Goal: Check status: Check status

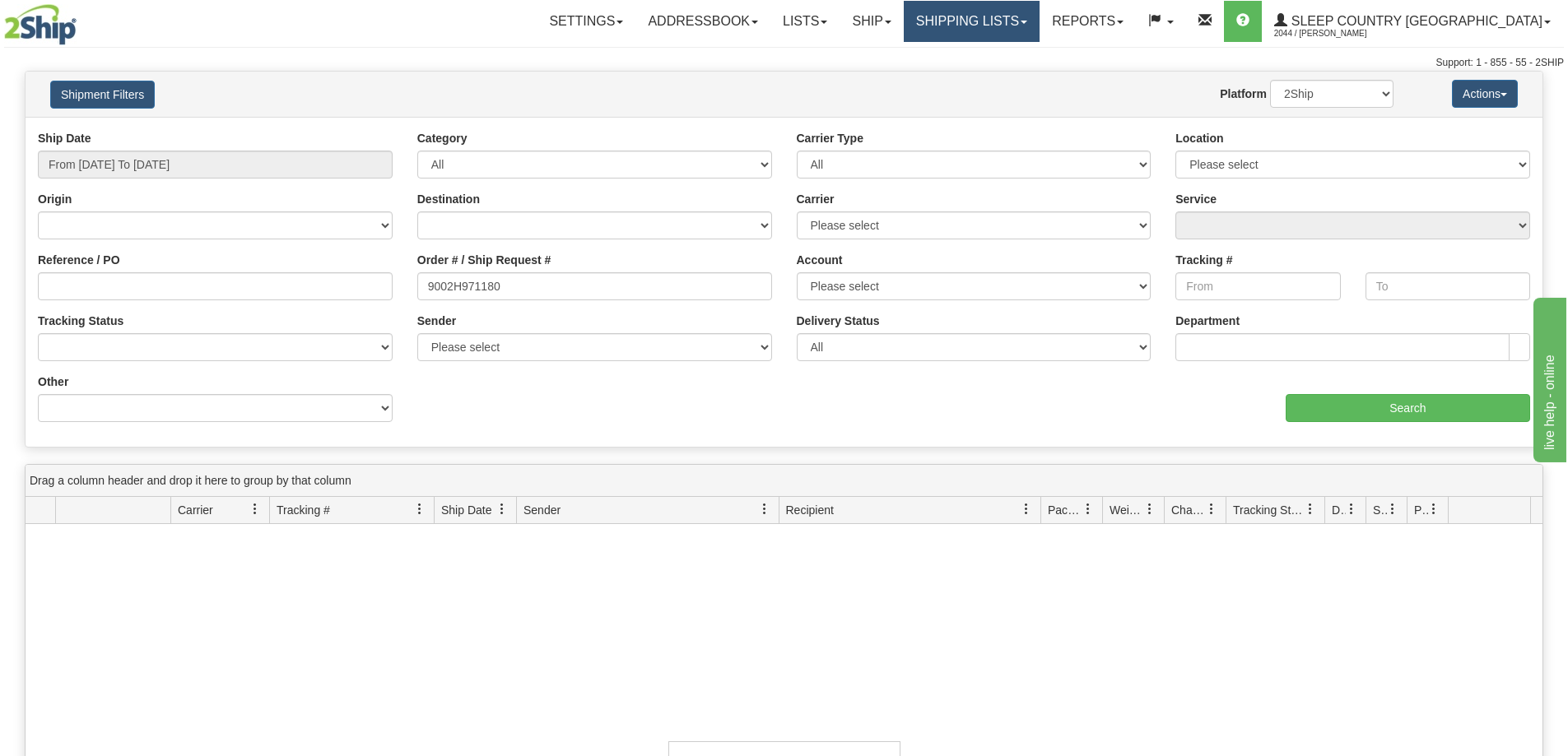
click at [1030, 23] on link "Shipping lists" at bounding box center [971, 21] width 136 height 41
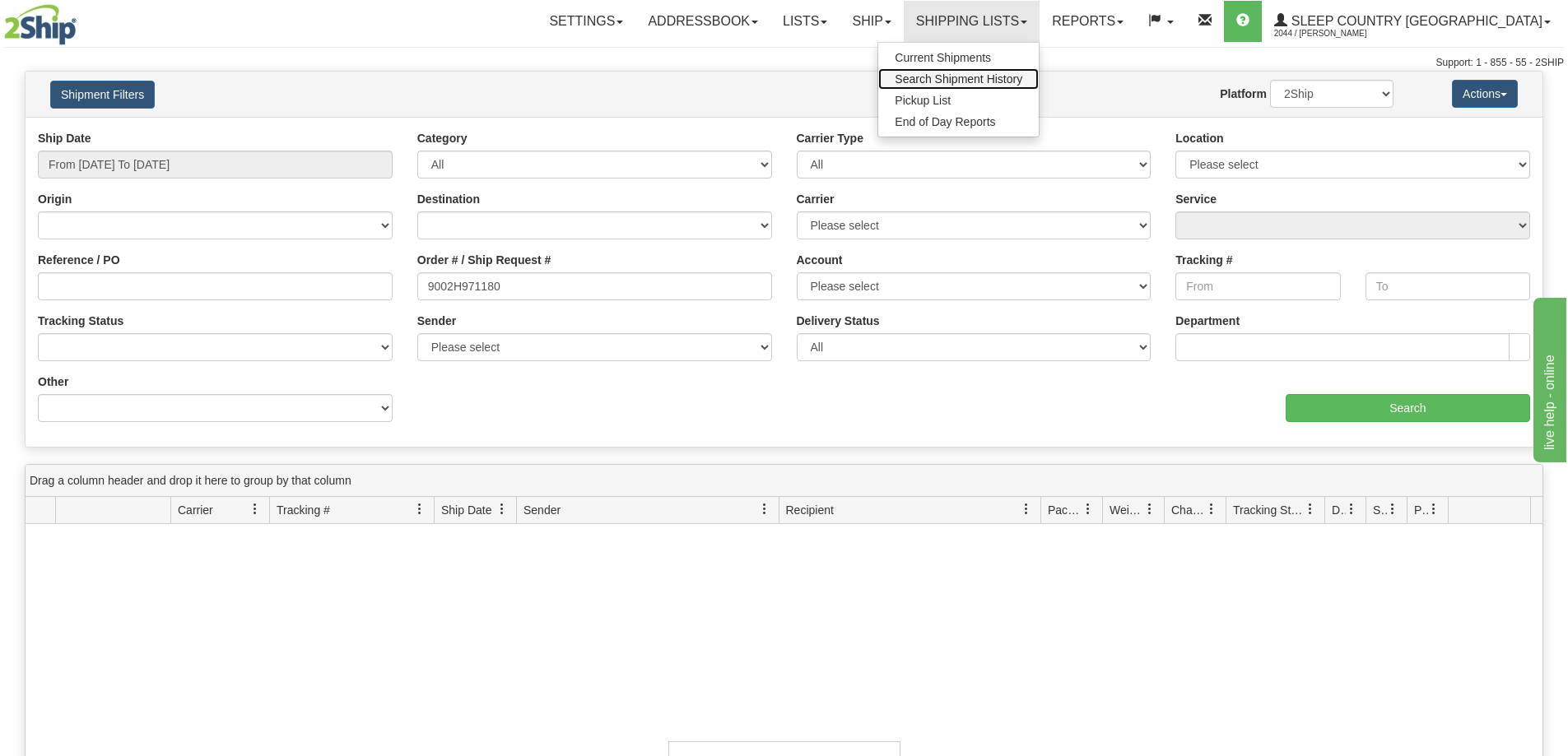
click at [1018, 73] on span "Search Shipment History" at bounding box center [958, 79] width 128 height 13
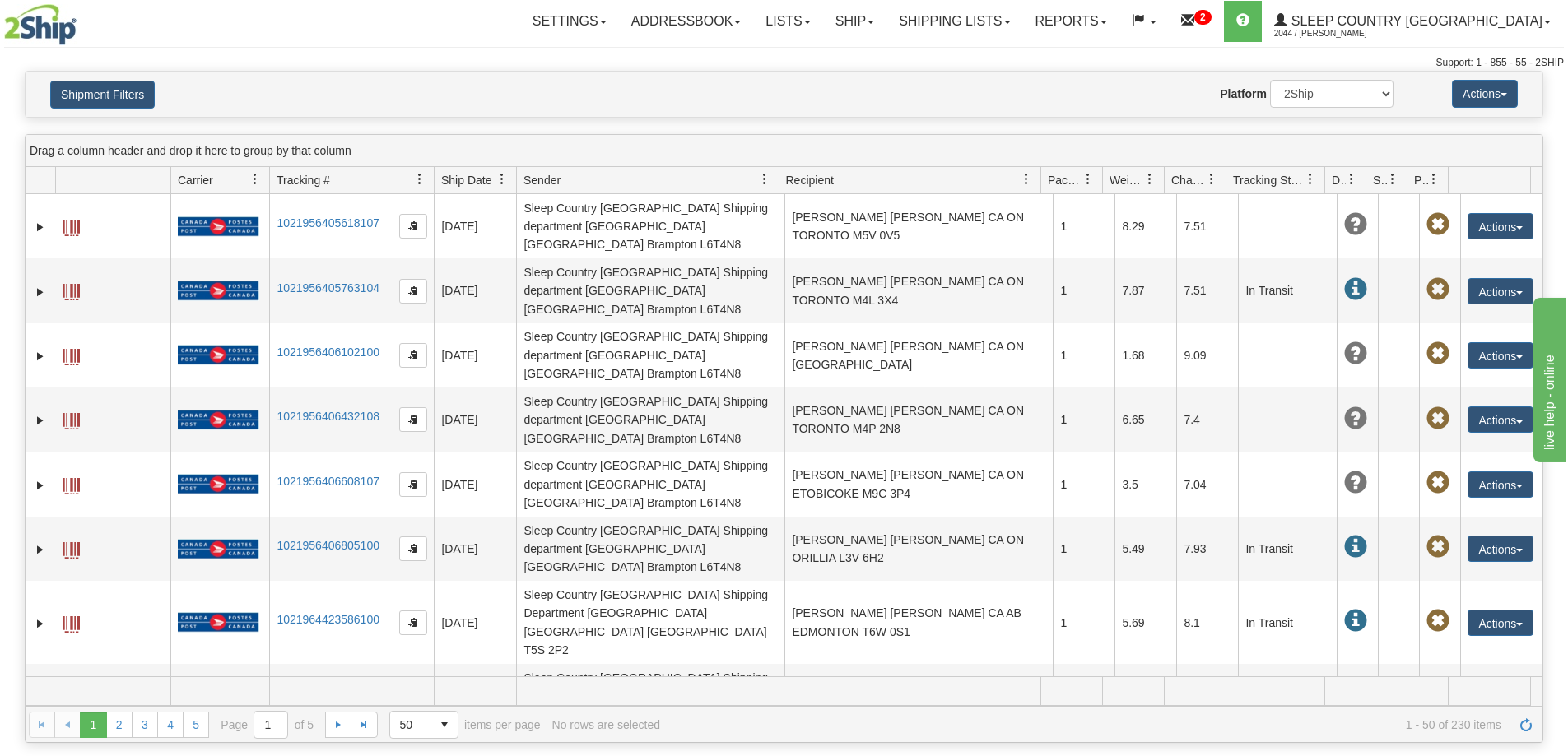
click at [120, 92] on button "Shipment Filters" at bounding box center [102, 94] width 104 height 28
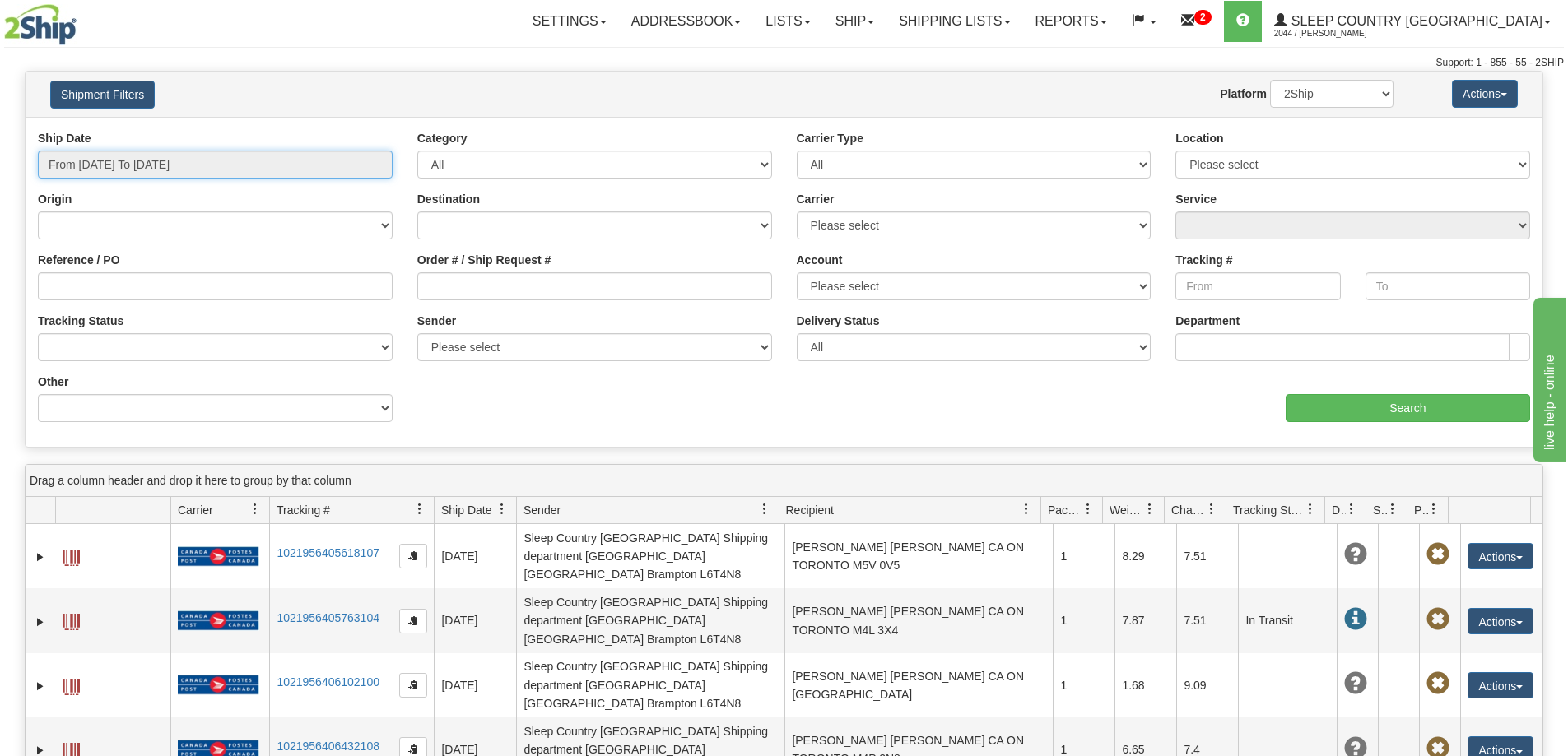
click at [129, 168] on input "From [DATE] To [DATE]" at bounding box center [214, 164] width 354 height 28
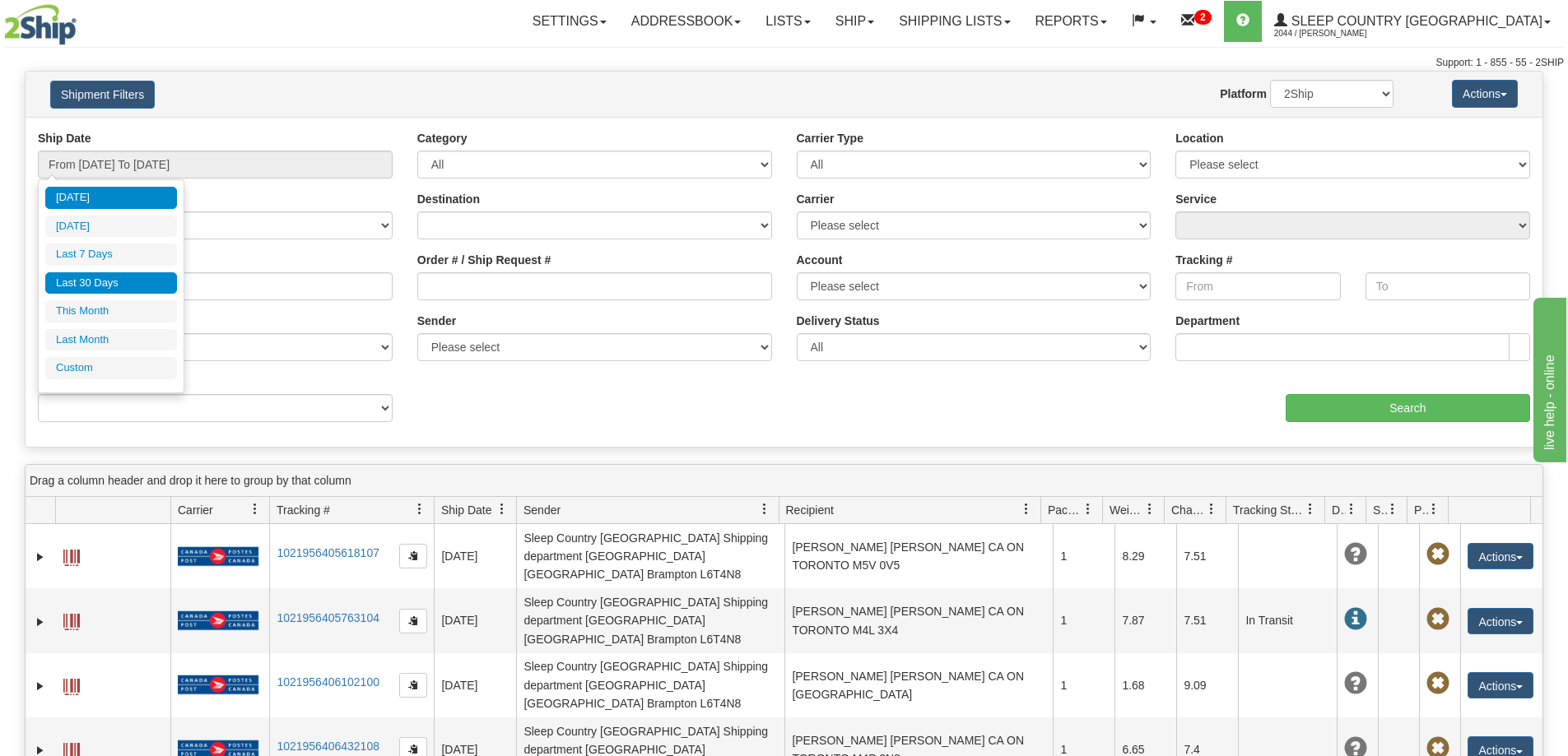
click at [111, 282] on li "Last 30 Days" at bounding box center [111, 283] width 131 height 22
type input "From [DATE] To [DATE]"
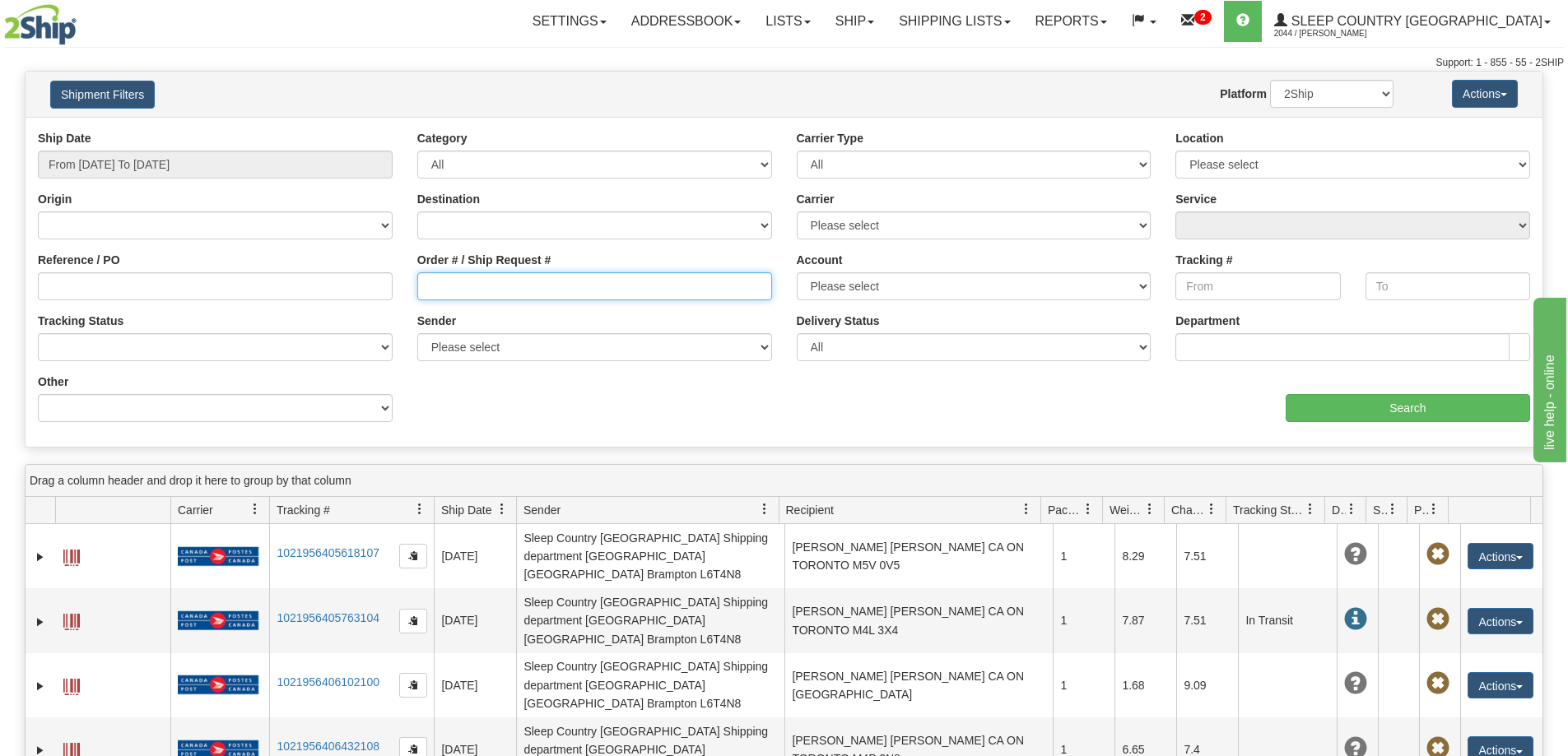
click at [455, 296] on input "Order # / Ship Request #" at bounding box center [594, 286] width 354 height 28
paste input "9000H961773"
type input "9000H961773"
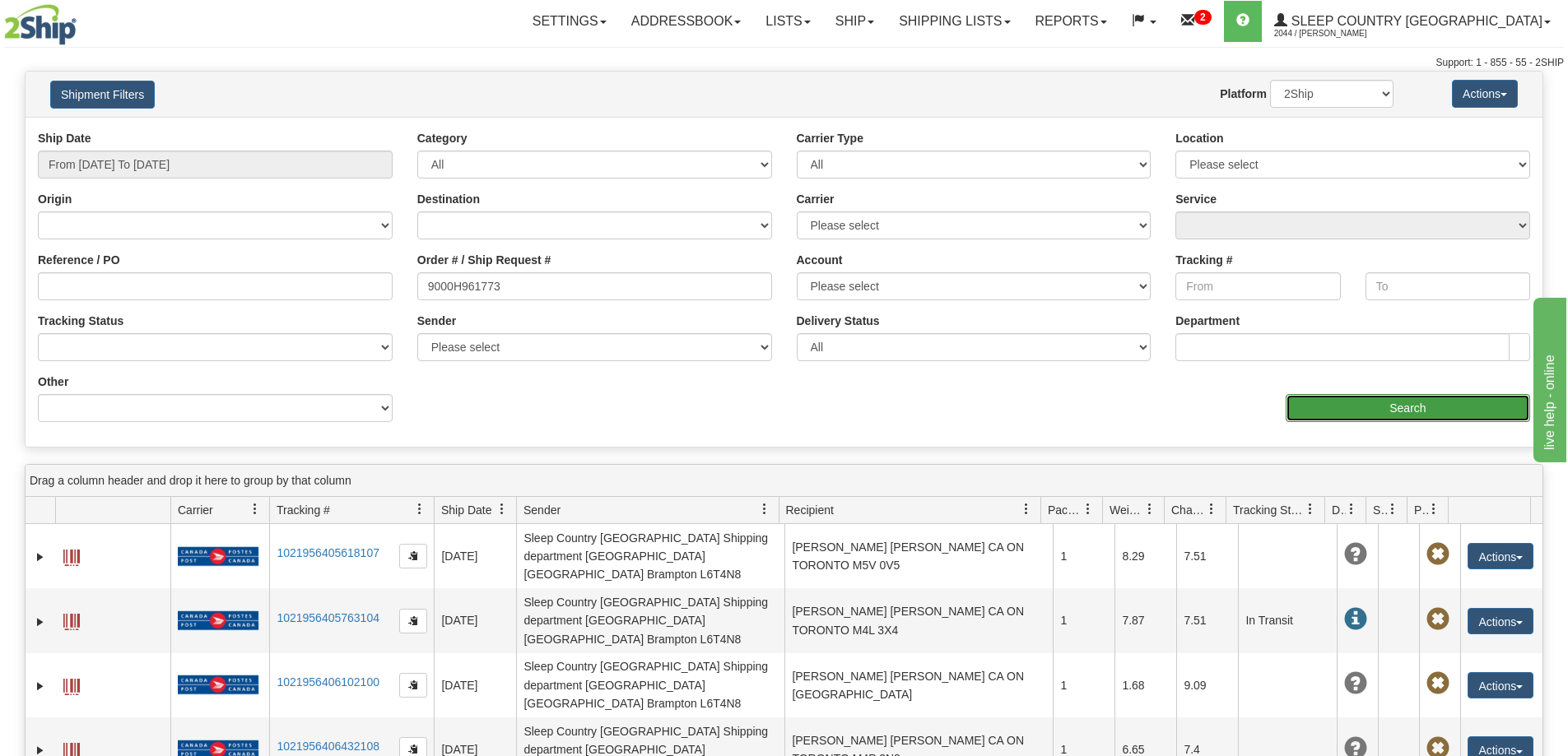
click at [1332, 410] on input "Search" at bounding box center [1407, 408] width 244 height 28
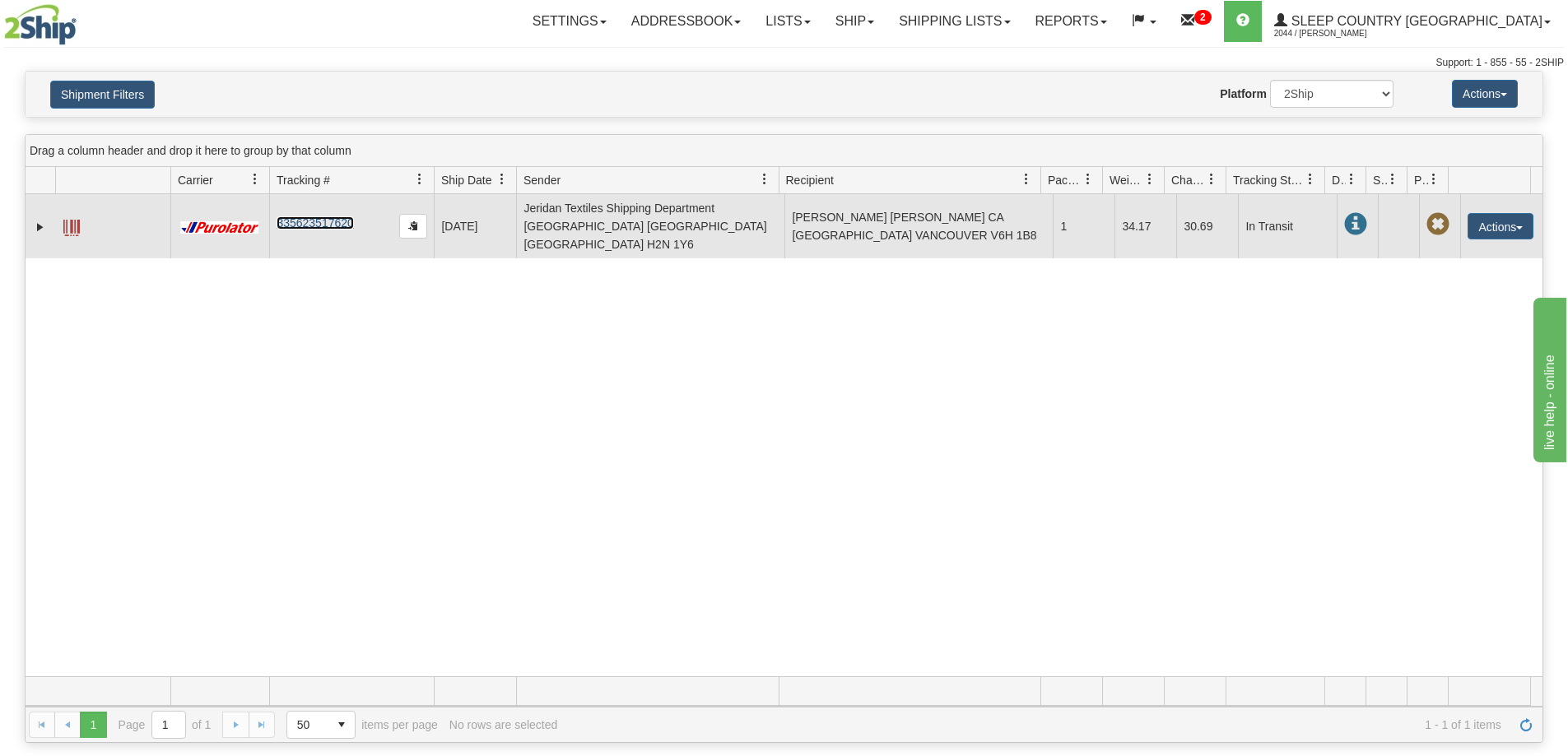
click at [311, 216] on link "335623517620" at bounding box center [314, 222] width 76 height 13
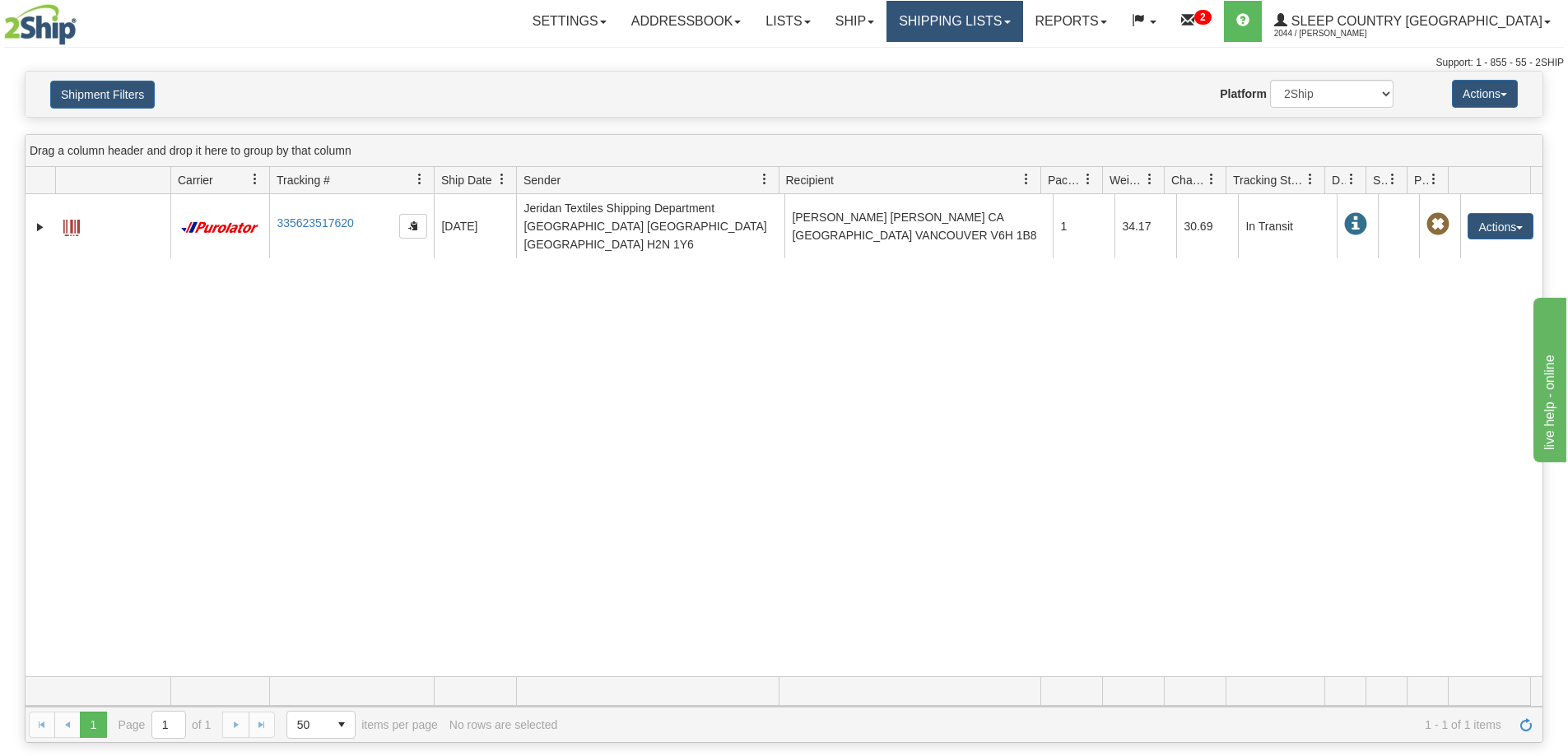
click at [1012, 24] on link "Shipping lists" at bounding box center [954, 21] width 136 height 41
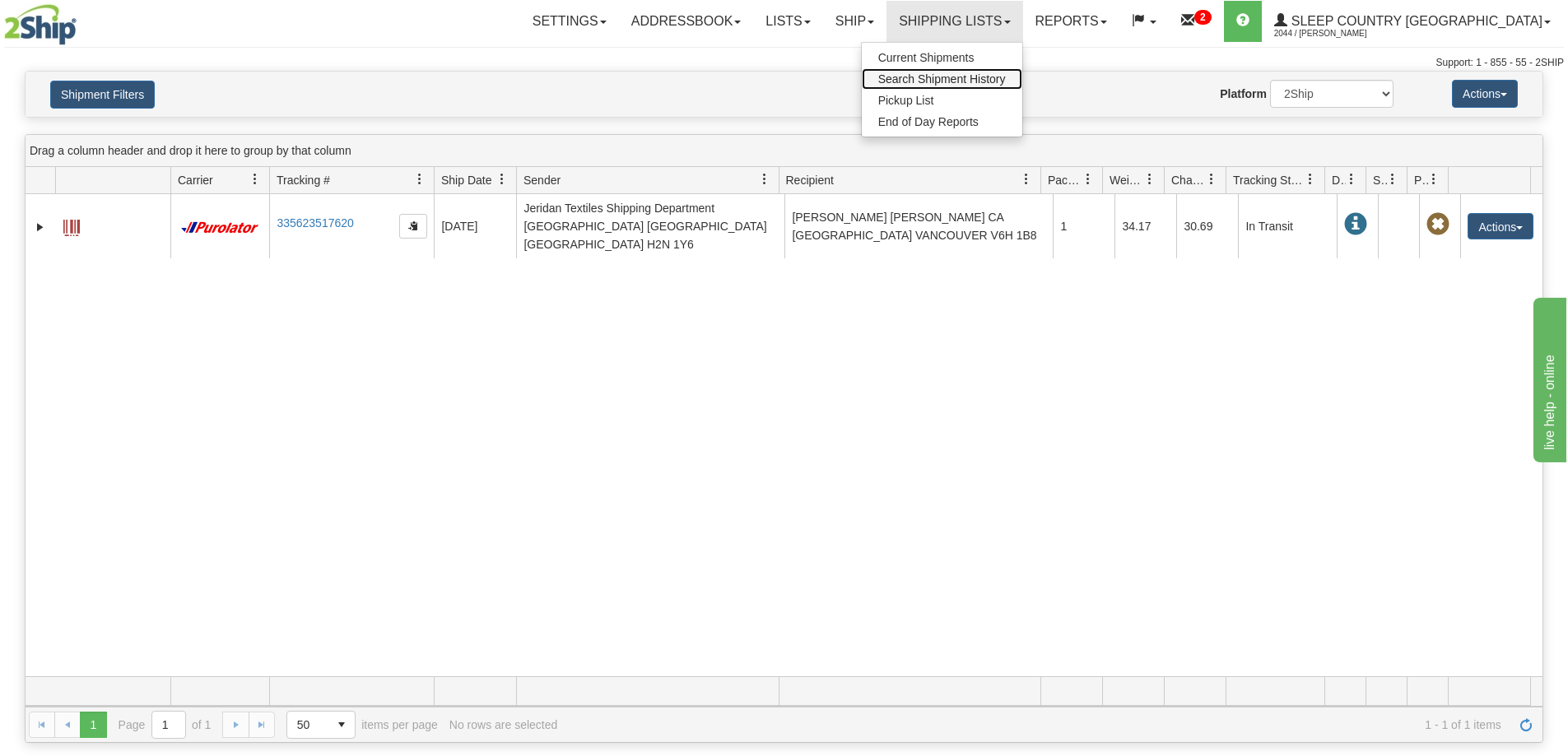
click at [1005, 80] on span "Search Shipment History" at bounding box center [942, 79] width 128 height 13
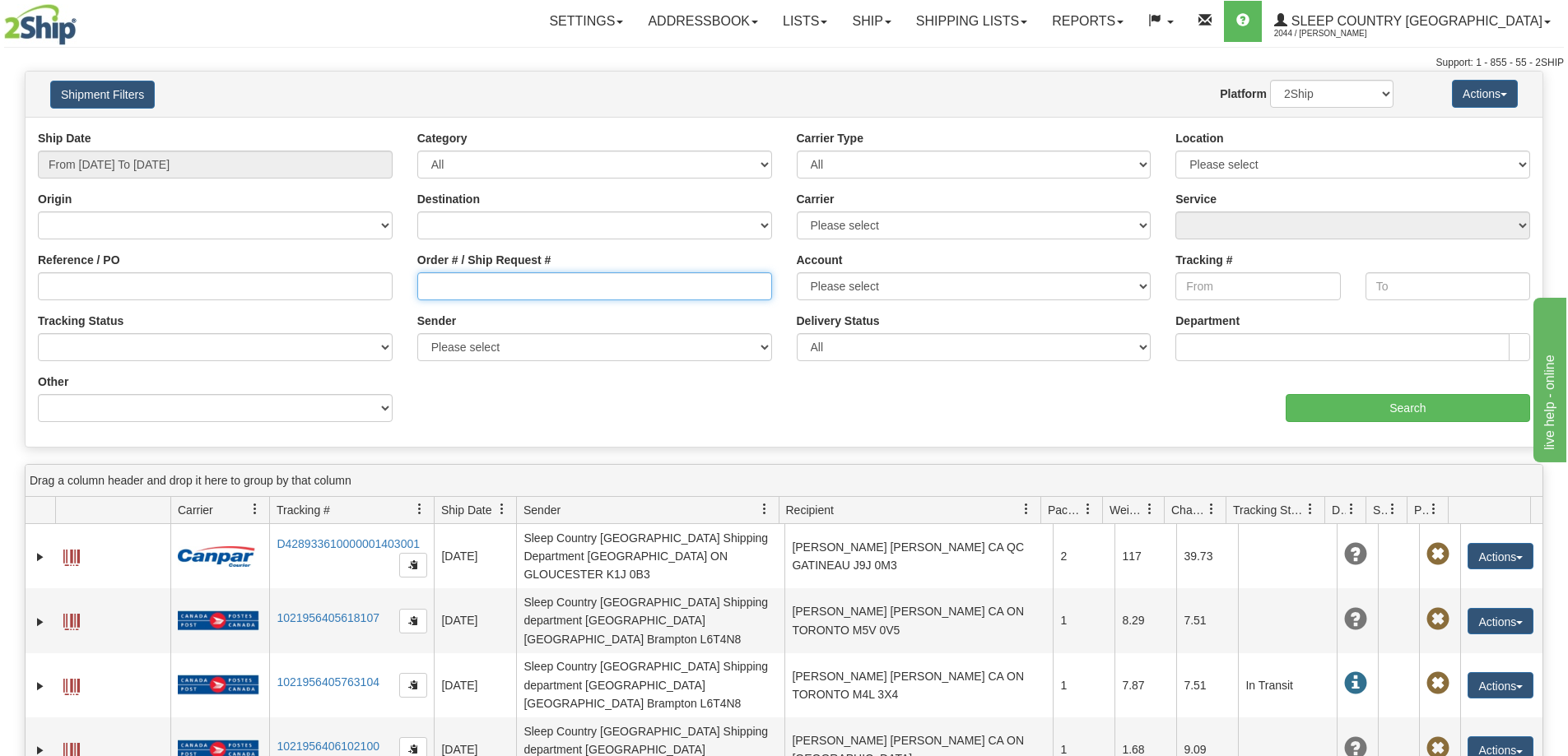
click at [465, 282] on input "Order # / Ship Request #" at bounding box center [594, 286] width 354 height 28
paste input "9002H964774"
type input "9002H964774"
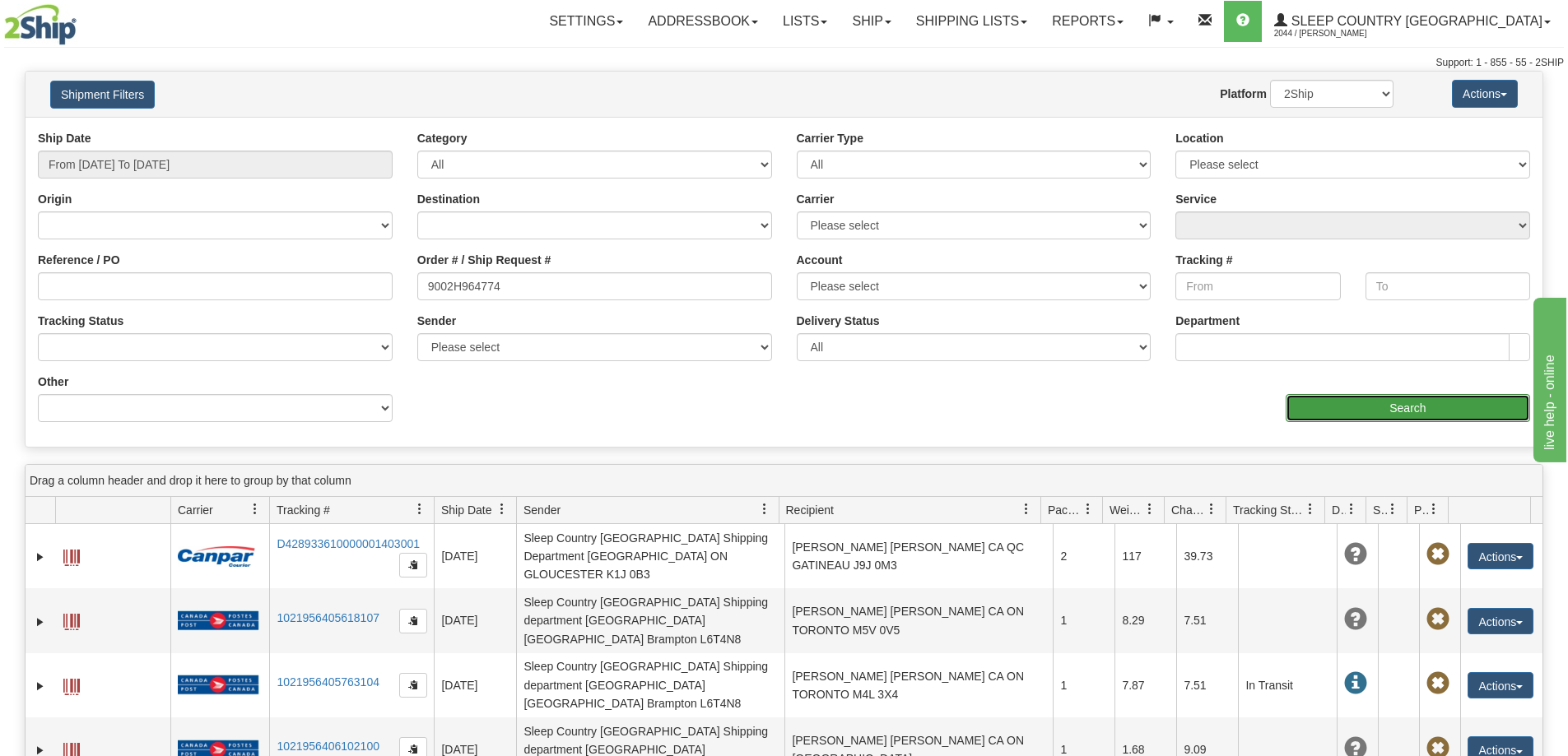
click at [1368, 412] on input "Search" at bounding box center [1407, 408] width 244 height 28
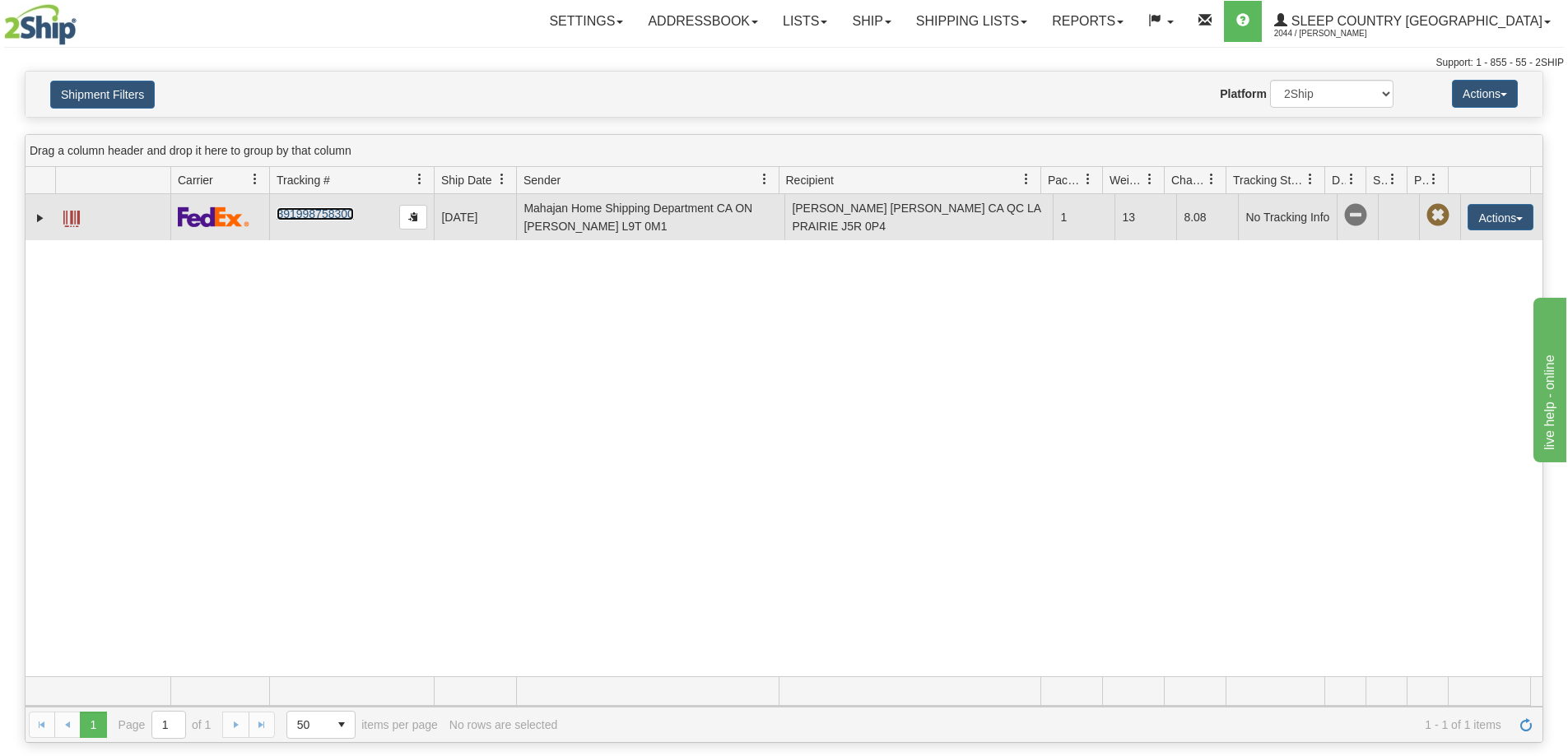
click at [303, 215] on link "391998758300" at bounding box center [314, 214] width 76 height 13
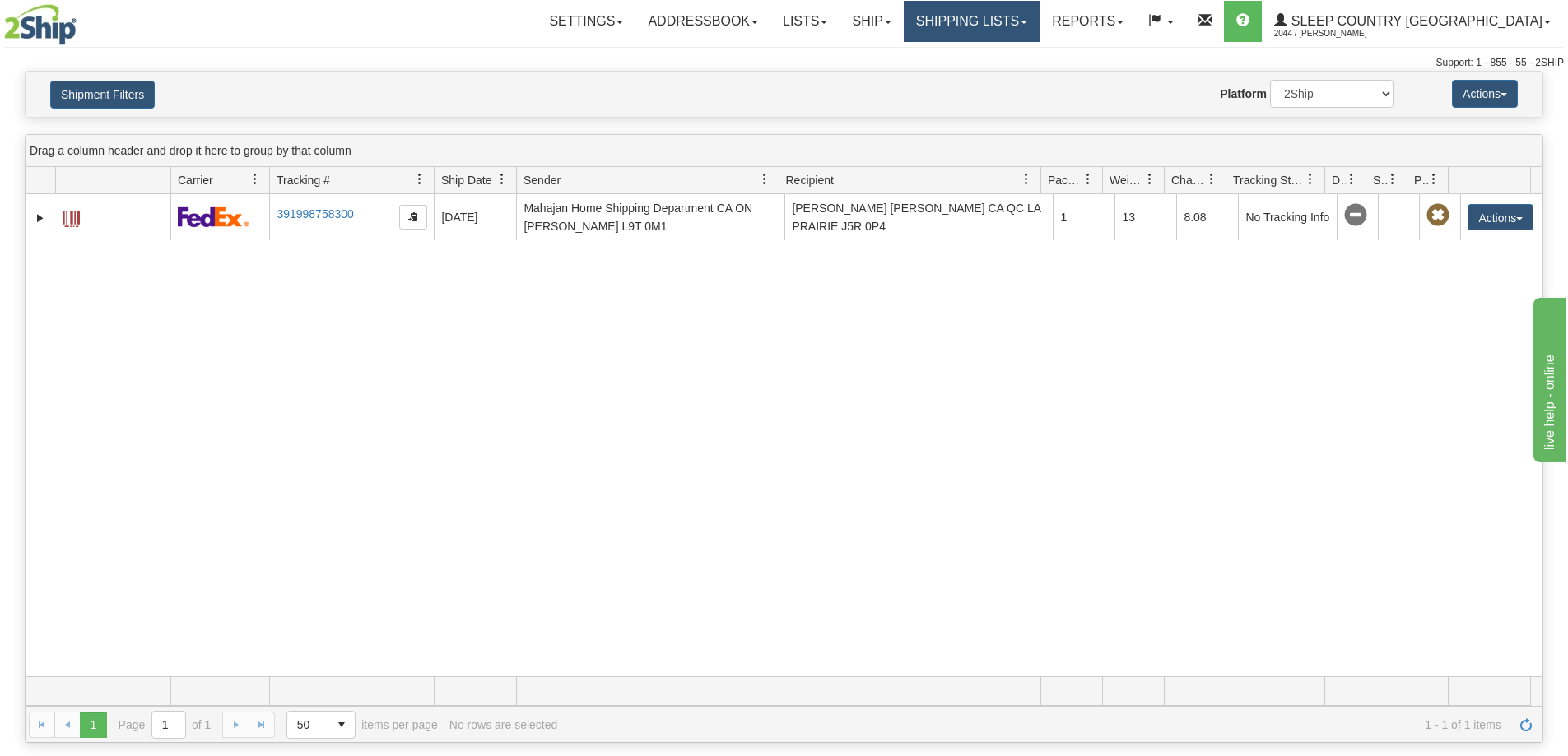
click at [1040, 19] on link "Shipping lists" at bounding box center [971, 21] width 136 height 41
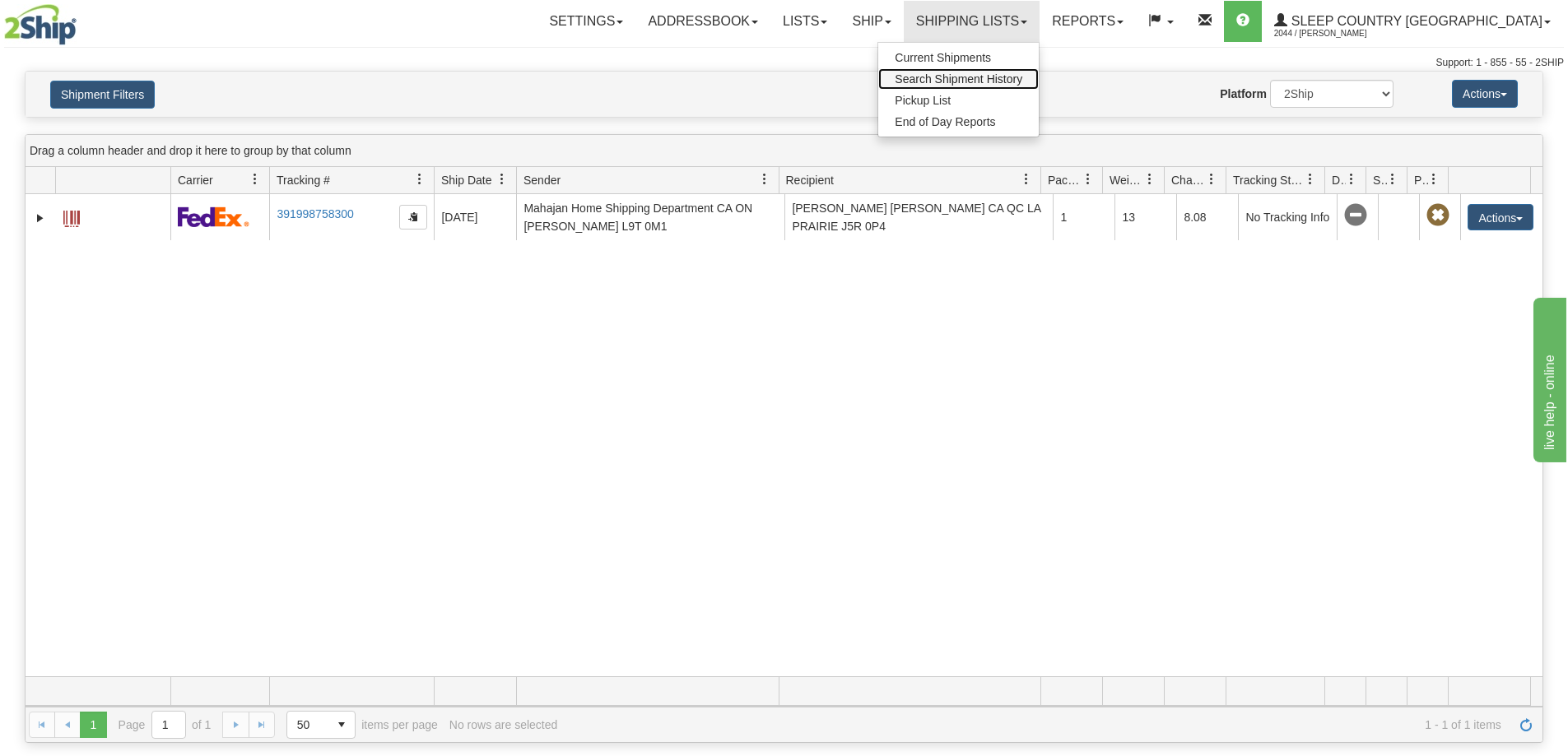
click at [1038, 89] on link "Search Shipment History" at bounding box center [957, 79] width 160 height 21
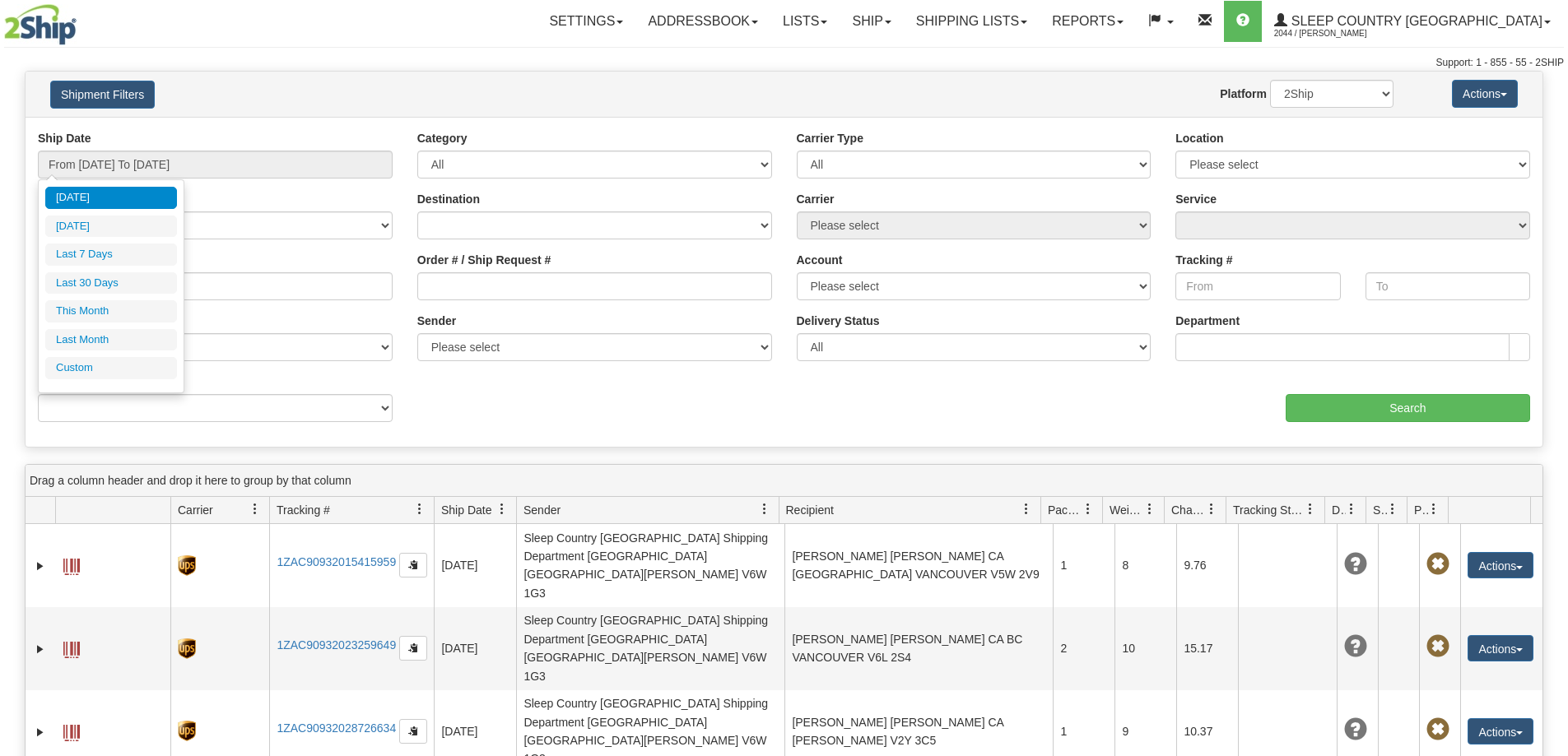
click at [93, 276] on li "Last 30 Days" at bounding box center [111, 283] width 131 height 22
type input "From [DATE] To [DATE]"
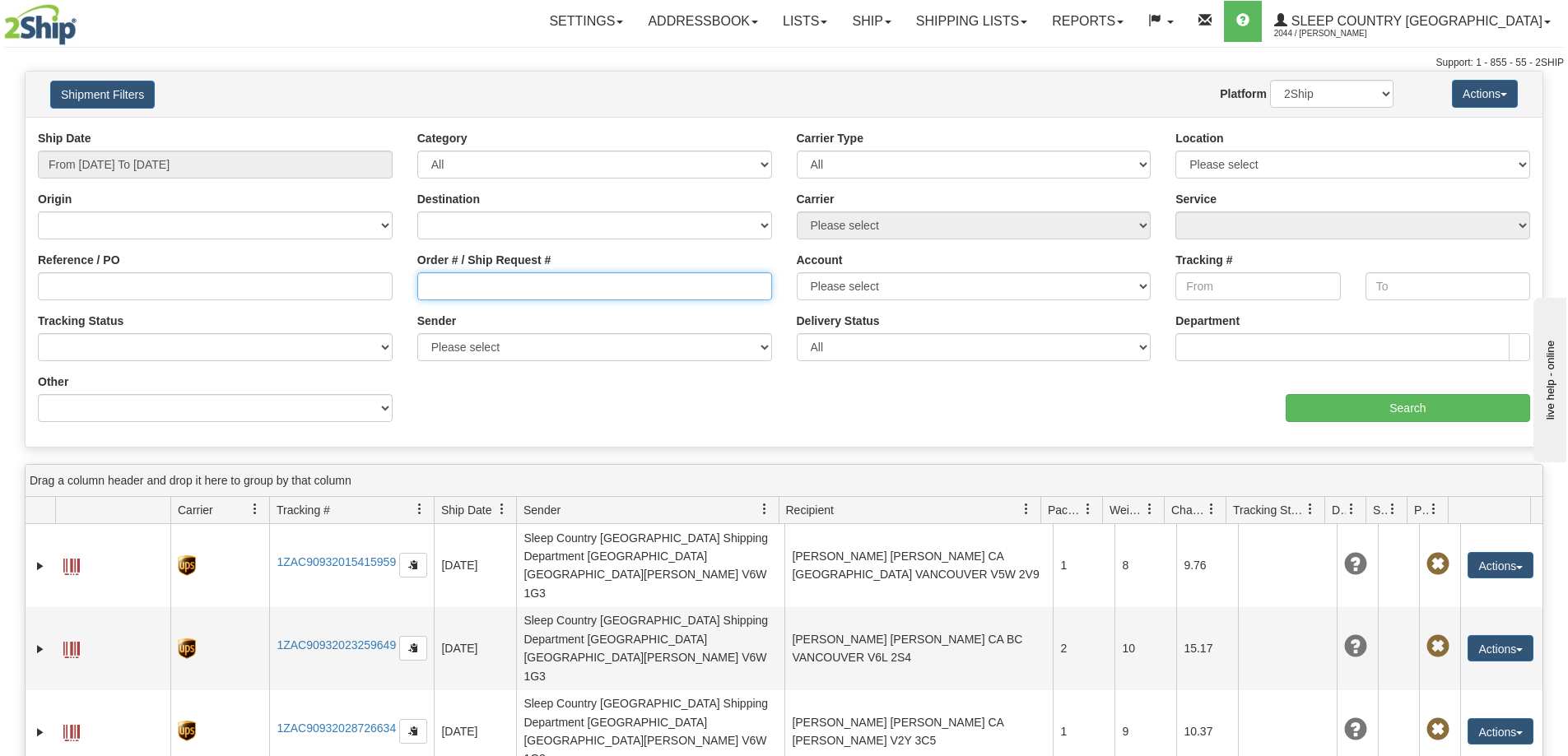
click at [466, 280] on input "Order # / Ship Request #" at bounding box center [594, 286] width 354 height 28
paste input "9000H952732"
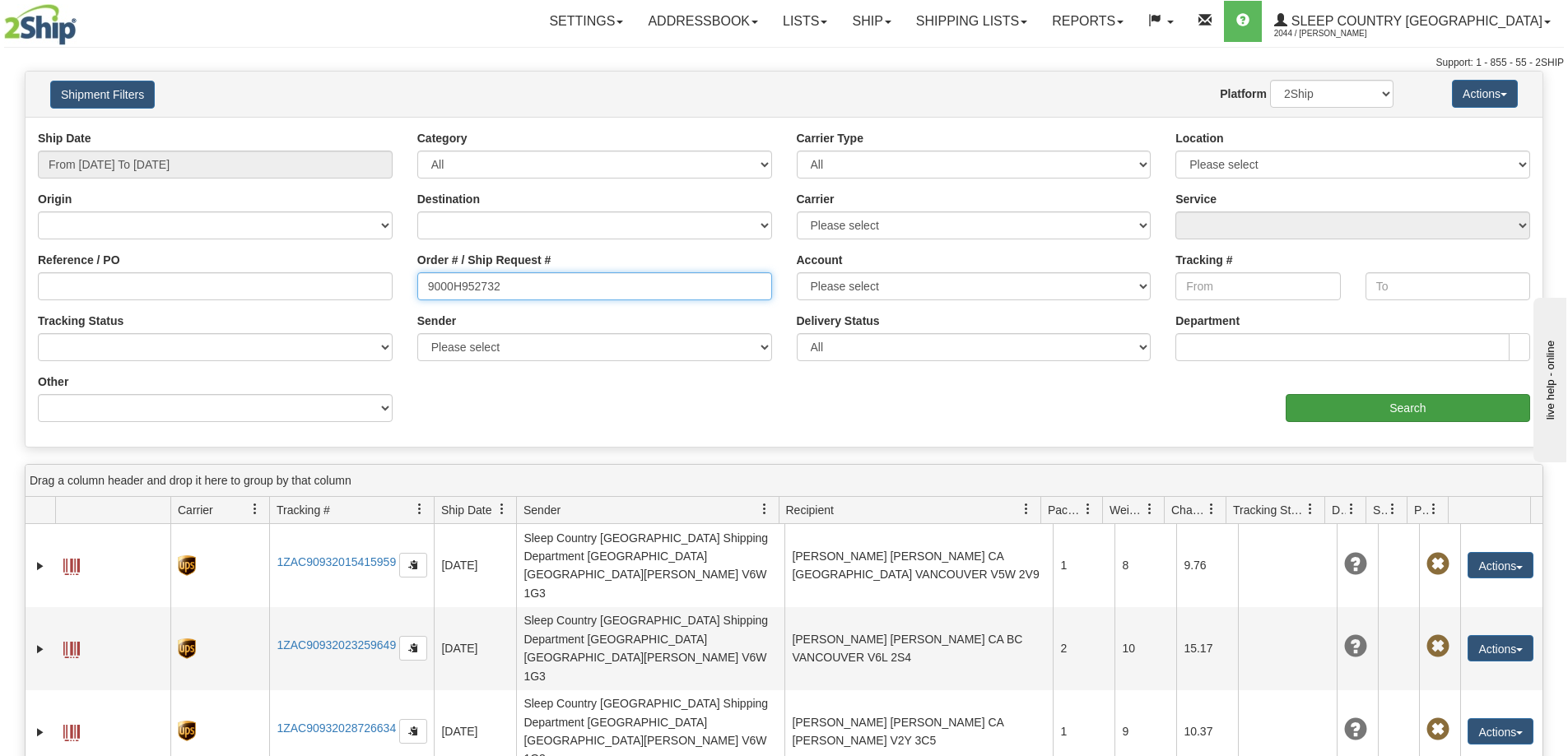
type input "9000H952732"
click at [1414, 408] on input "Search" at bounding box center [1407, 408] width 244 height 28
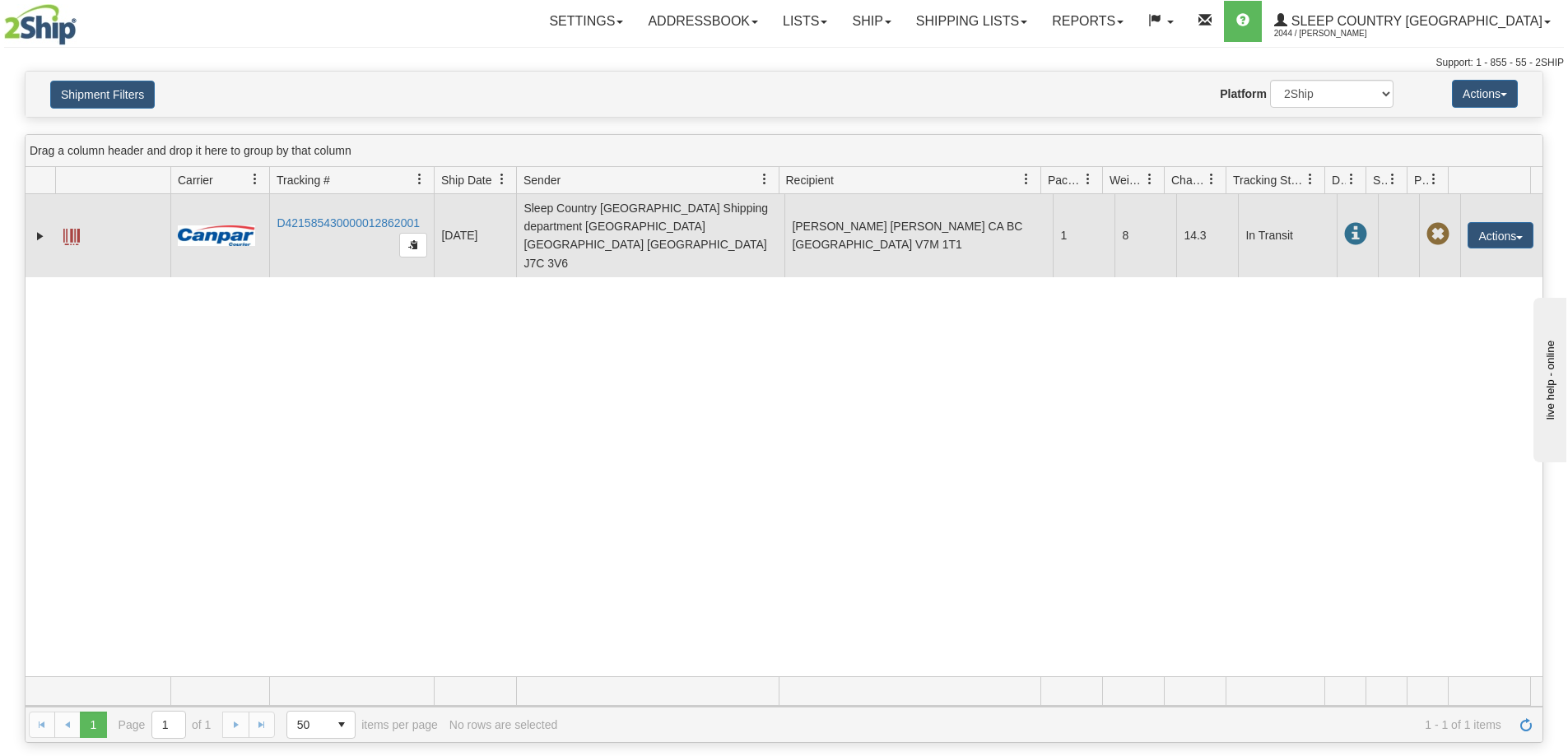
click at [339, 198] on td "D421585430000012862001" at bounding box center [352, 235] width 164 height 83
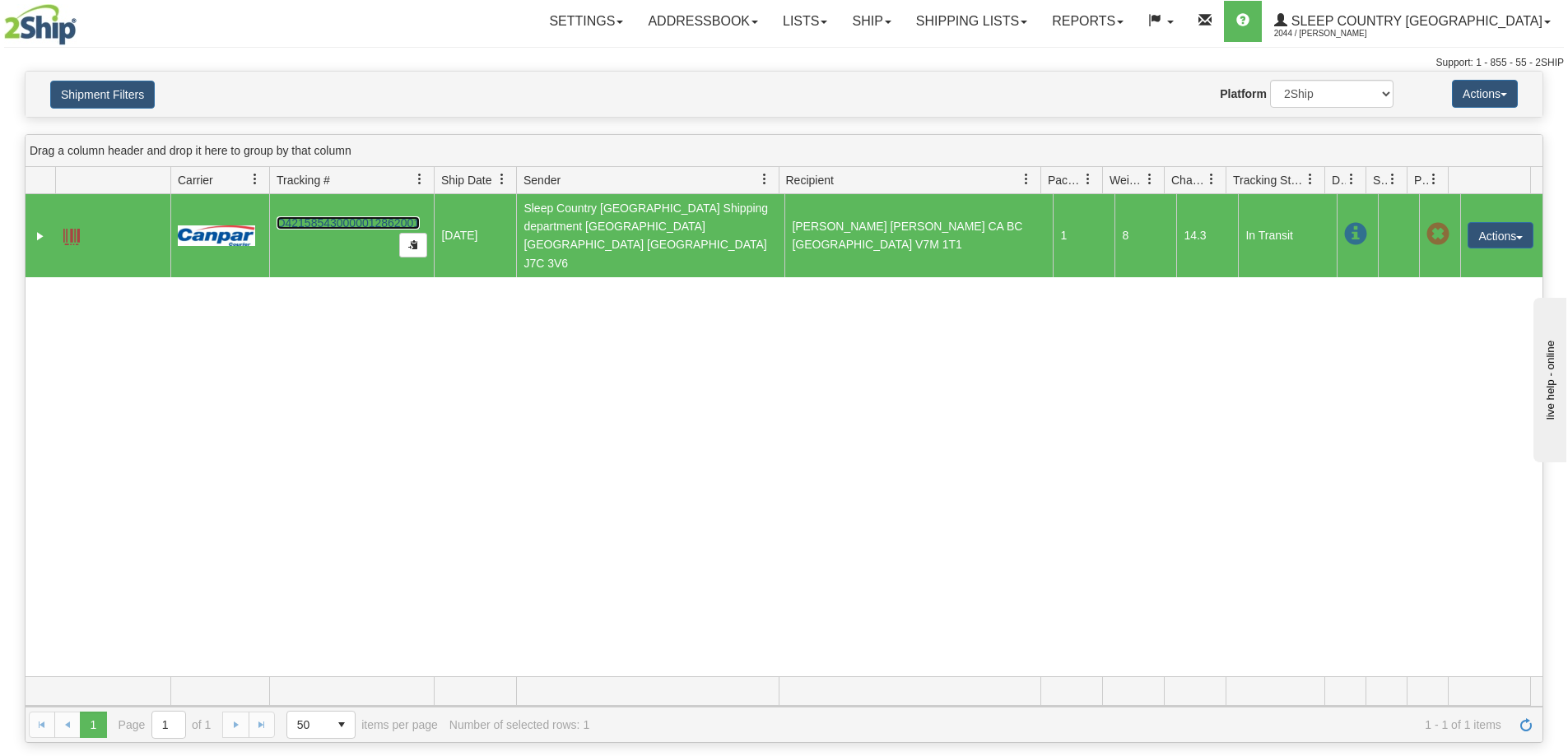
click at [346, 216] on link "D421585430000012862001" at bounding box center [348, 222] width 144 height 13
